Goal: Transaction & Acquisition: Purchase product/service

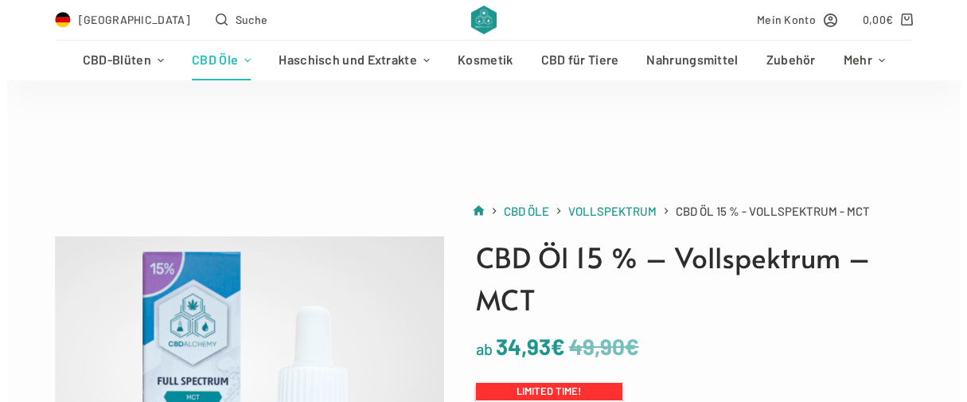
scroll to position [248, 0]
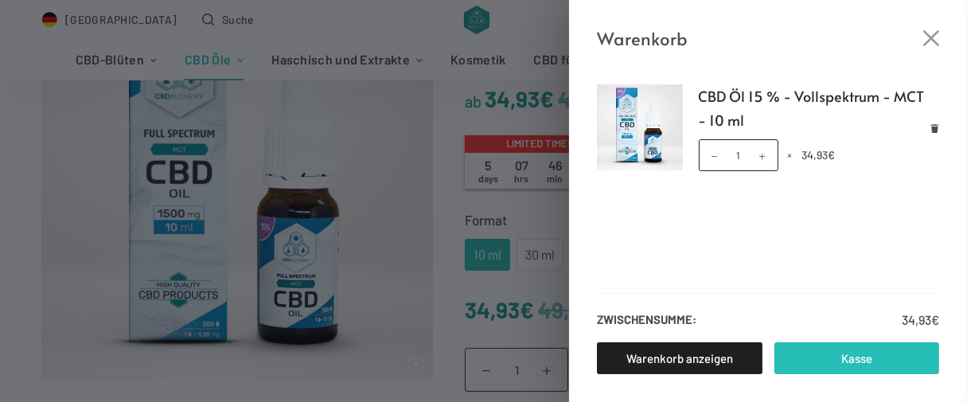
click at [853, 355] on link "Kasse" at bounding box center [858, 358] width 166 height 32
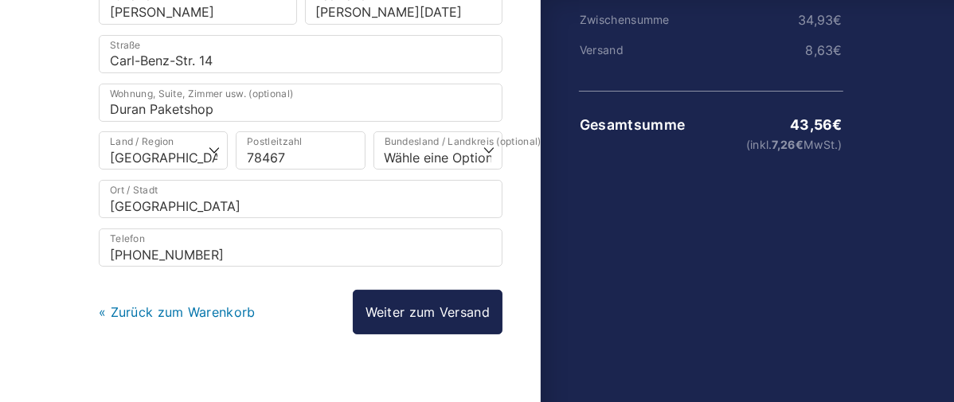
scroll to position [272, 0]
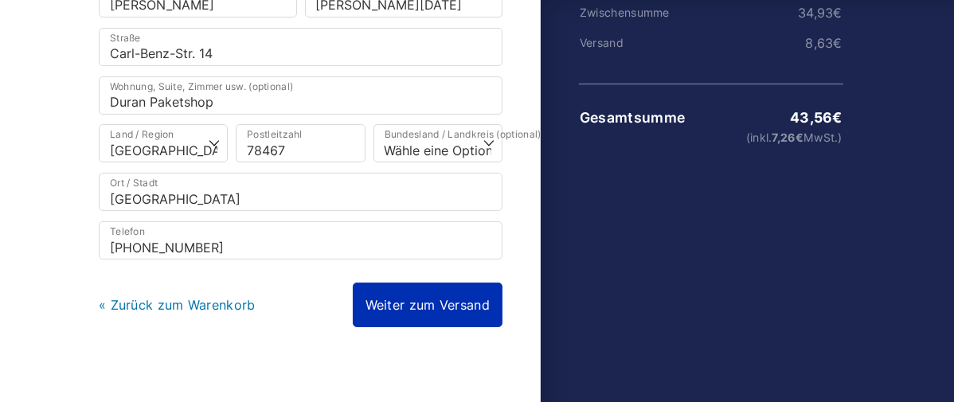
click at [432, 283] on link "Weiter zum Versand" at bounding box center [428, 305] width 150 height 45
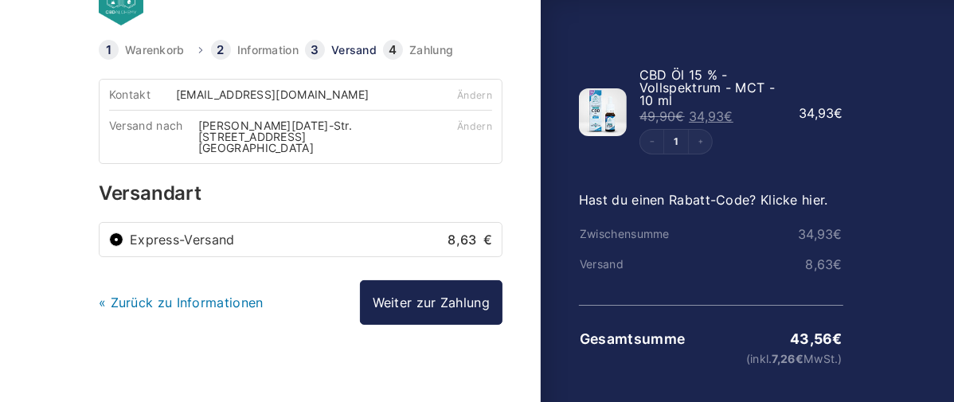
scroll to position [55, 0]
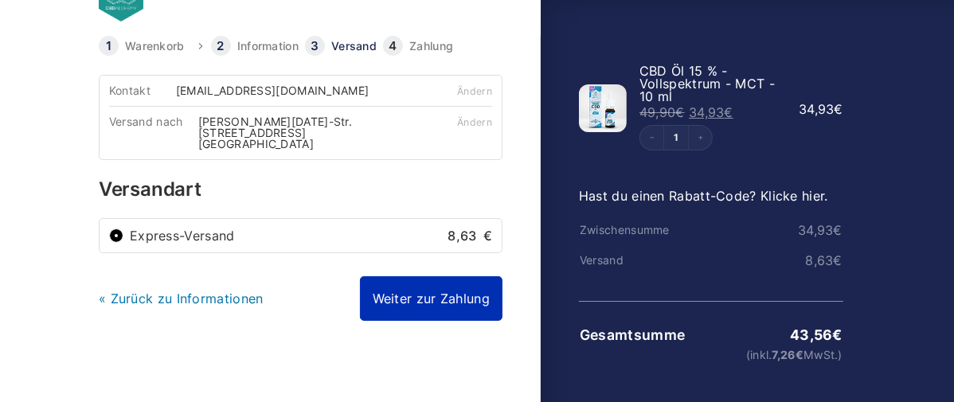
click at [452, 276] on link "Weiter zur Zahlung" at bounding box center [431, 298] width 142 height 45
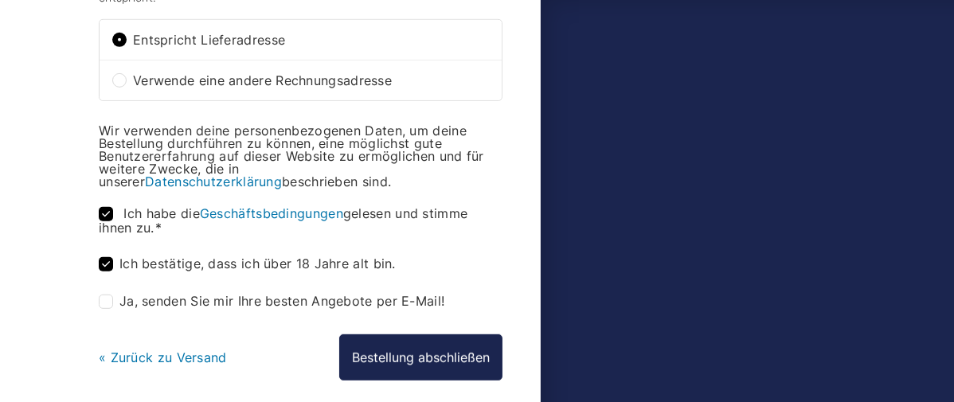
scroll to position [671, 0]
